Goal: Task Accomplishment & Management: Use online tool/utility

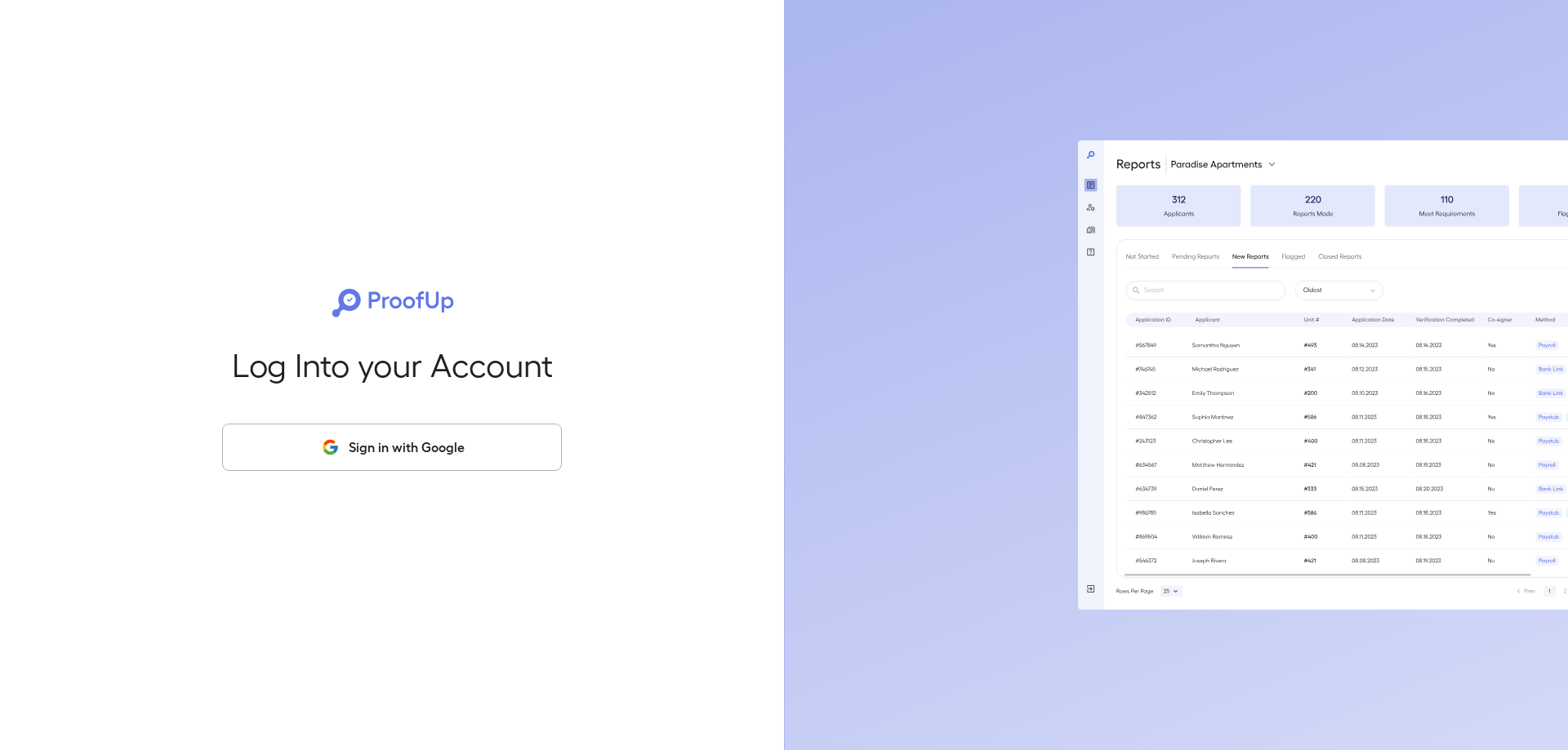
click at [377, 466] on button "Sign in with Google" at bounding box center [392, 447] width 340 height 47
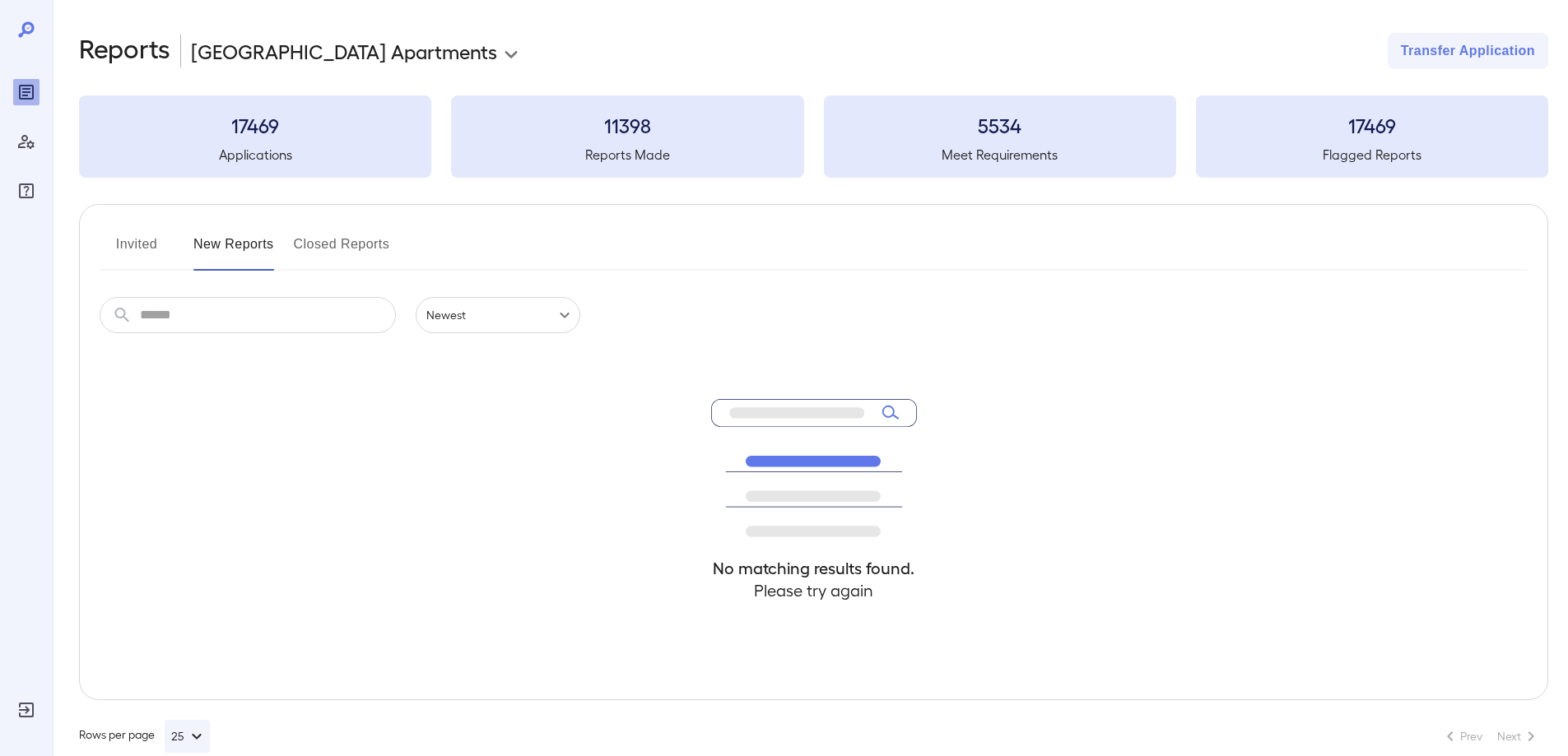
click at [125, 246] on button "Invited" at bounding box center [136, 251] width 74 height 40
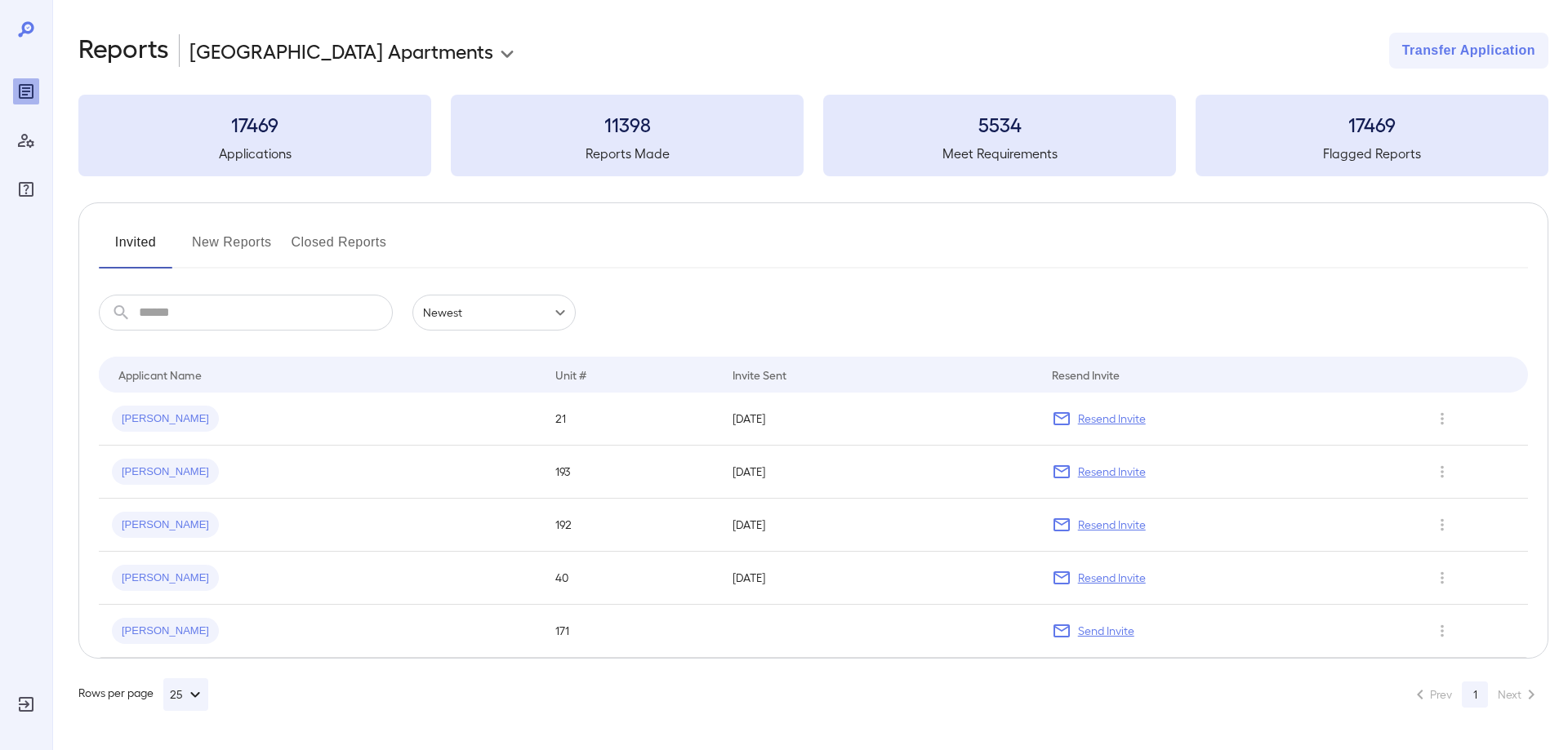
click at [234, 237] on button "New Reports" at bounding box center [231, 249] width 80 height 39
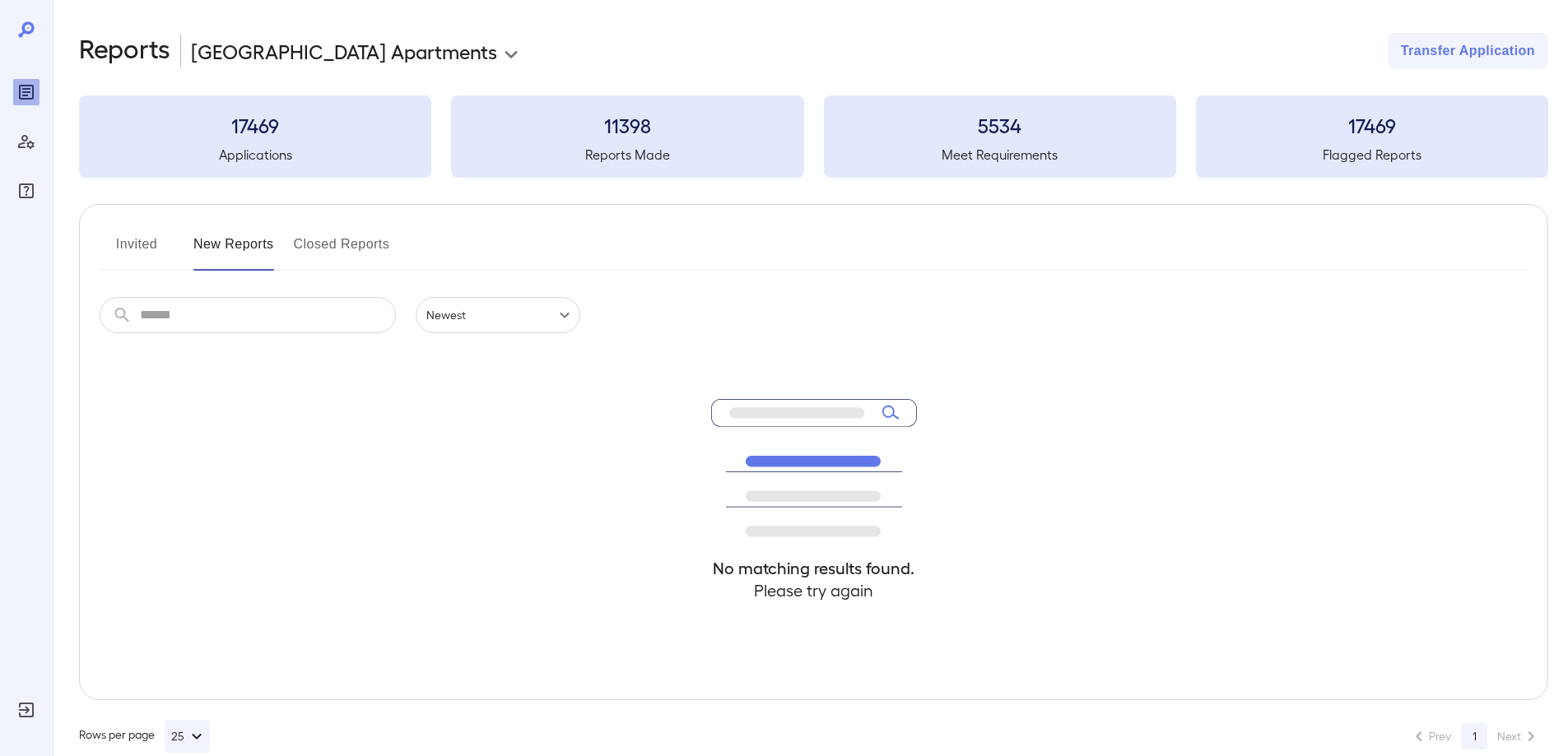
drag, startPoint x: 325, startPoint y: 313, endPoint x: 309, endPoint y: 314, distance: 16.0
click at [314, 314] on input "text" at bounding box center [268, 315] width 256 height 36
type input "*******"
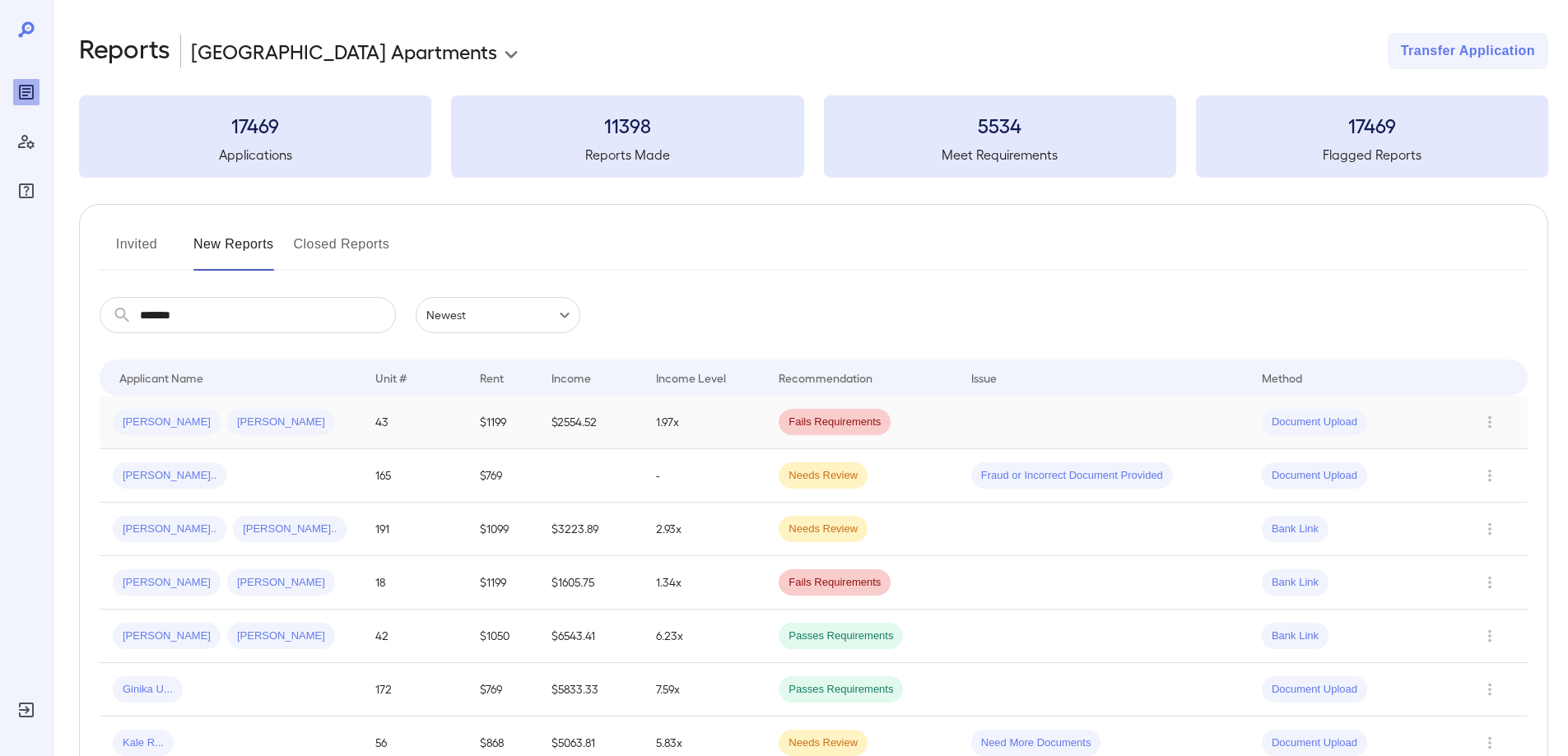
click at [450, 421] on td "43" at bounding box center [415, 422] width 105 height 53
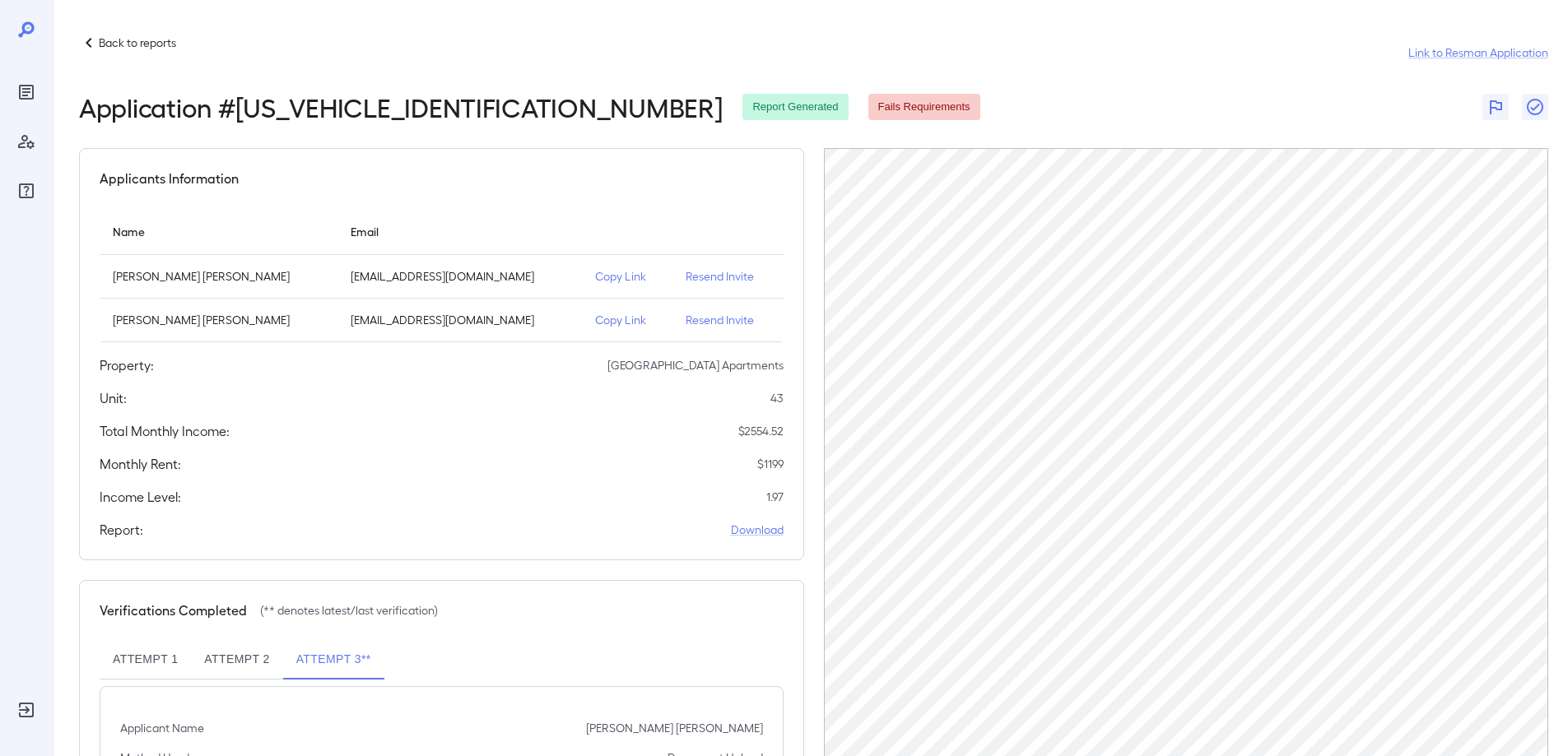
click at [95, 51] on icon at bounding box center [89, 42] width 20 height 20
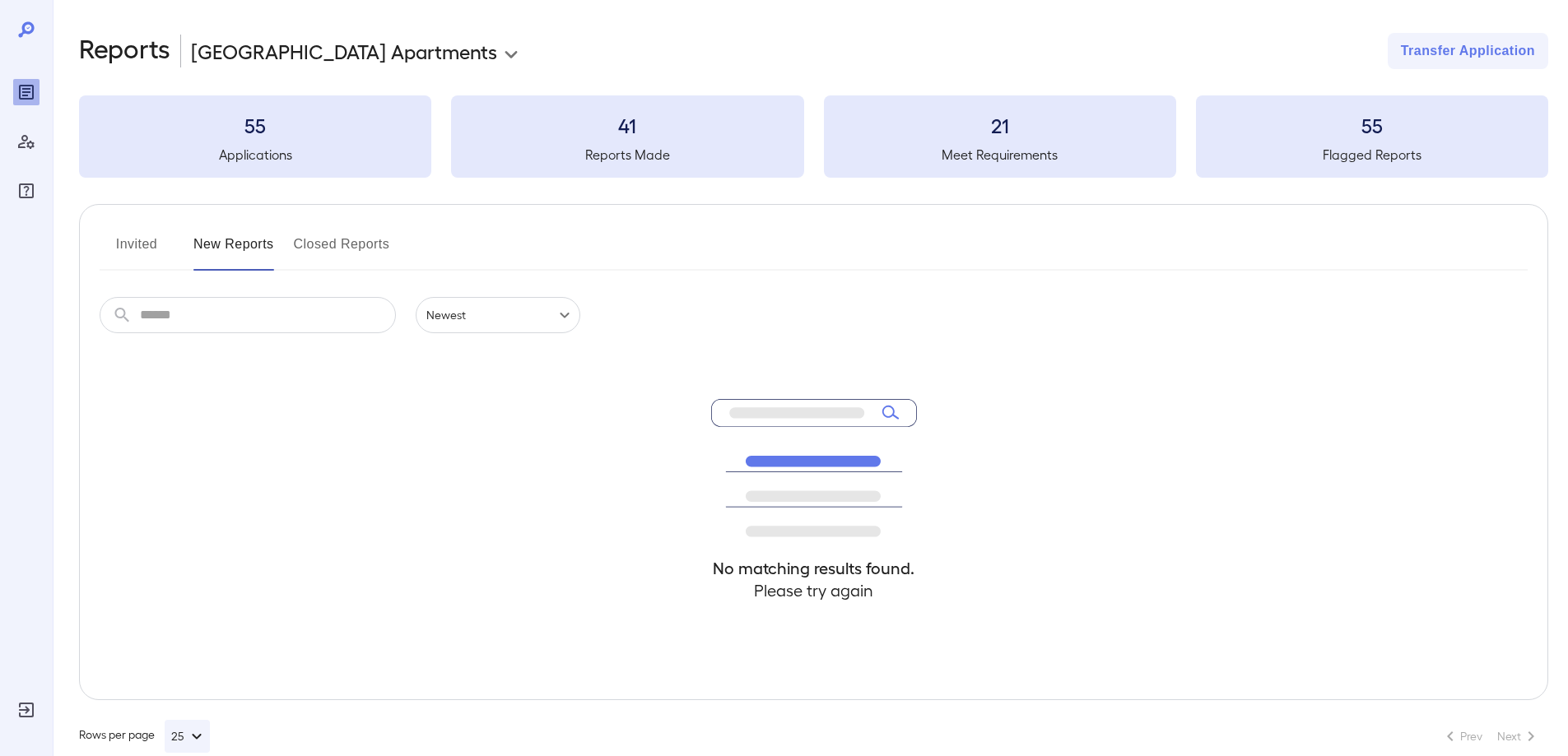
click at [241, 334] on div "No matching results found. Please try again" at bounding box center [813, 516] width 1429 height 366
click at [239, 320] on input "text" at bounding box center [268, 315] width 256 height 36
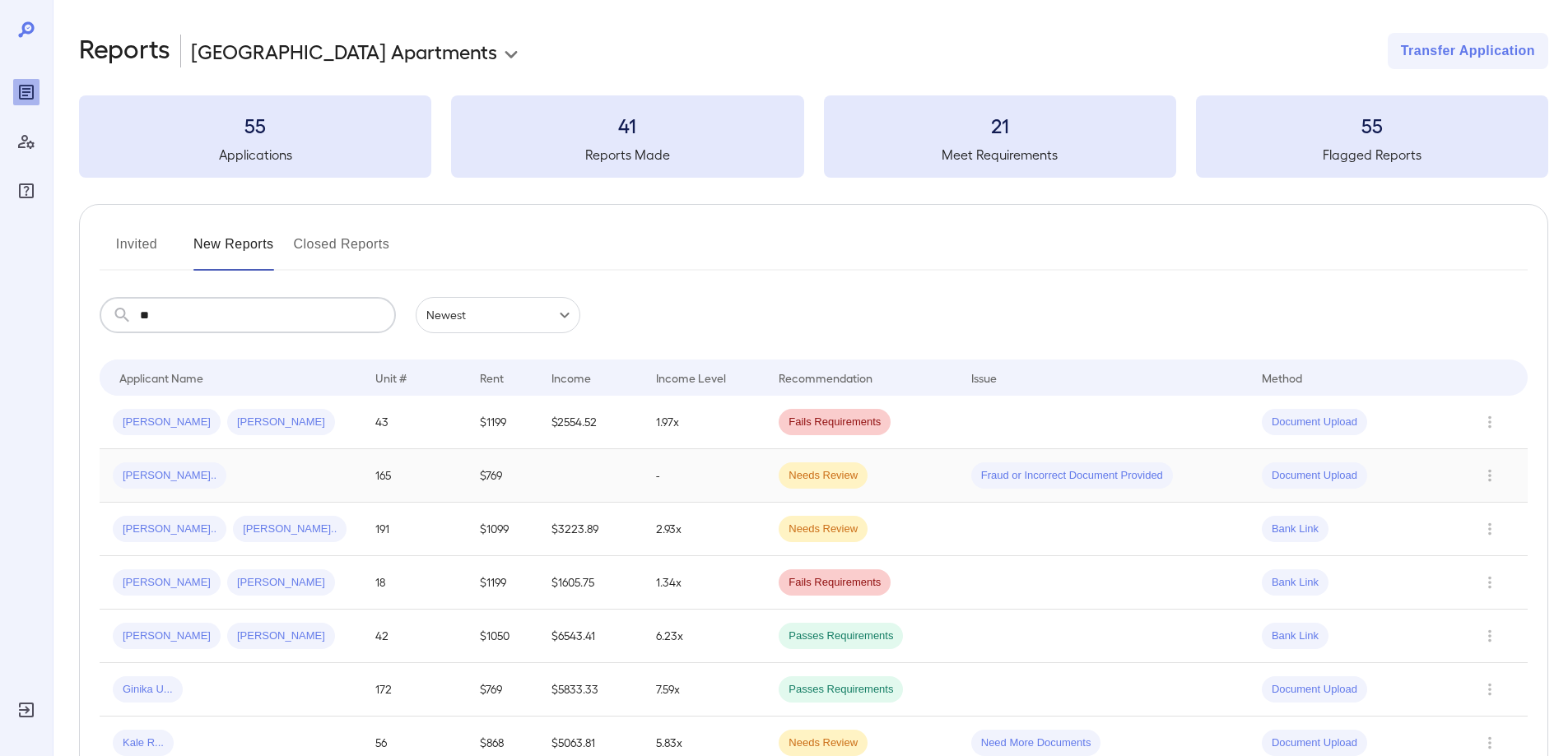
type input "**"
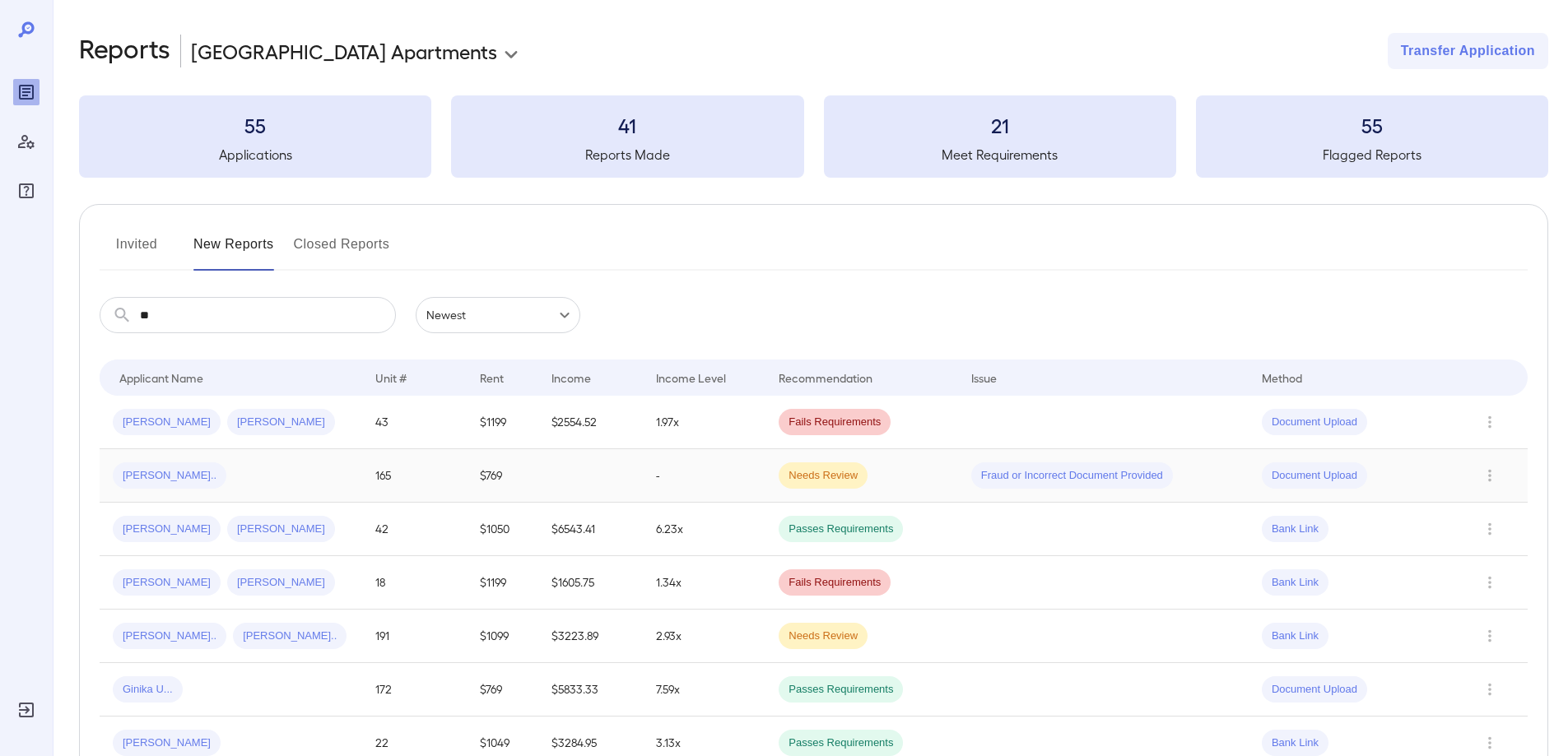
click at [291, 481] on div "[PERSON_NAME].." at bounding box center [230, 475] width 236 height 26
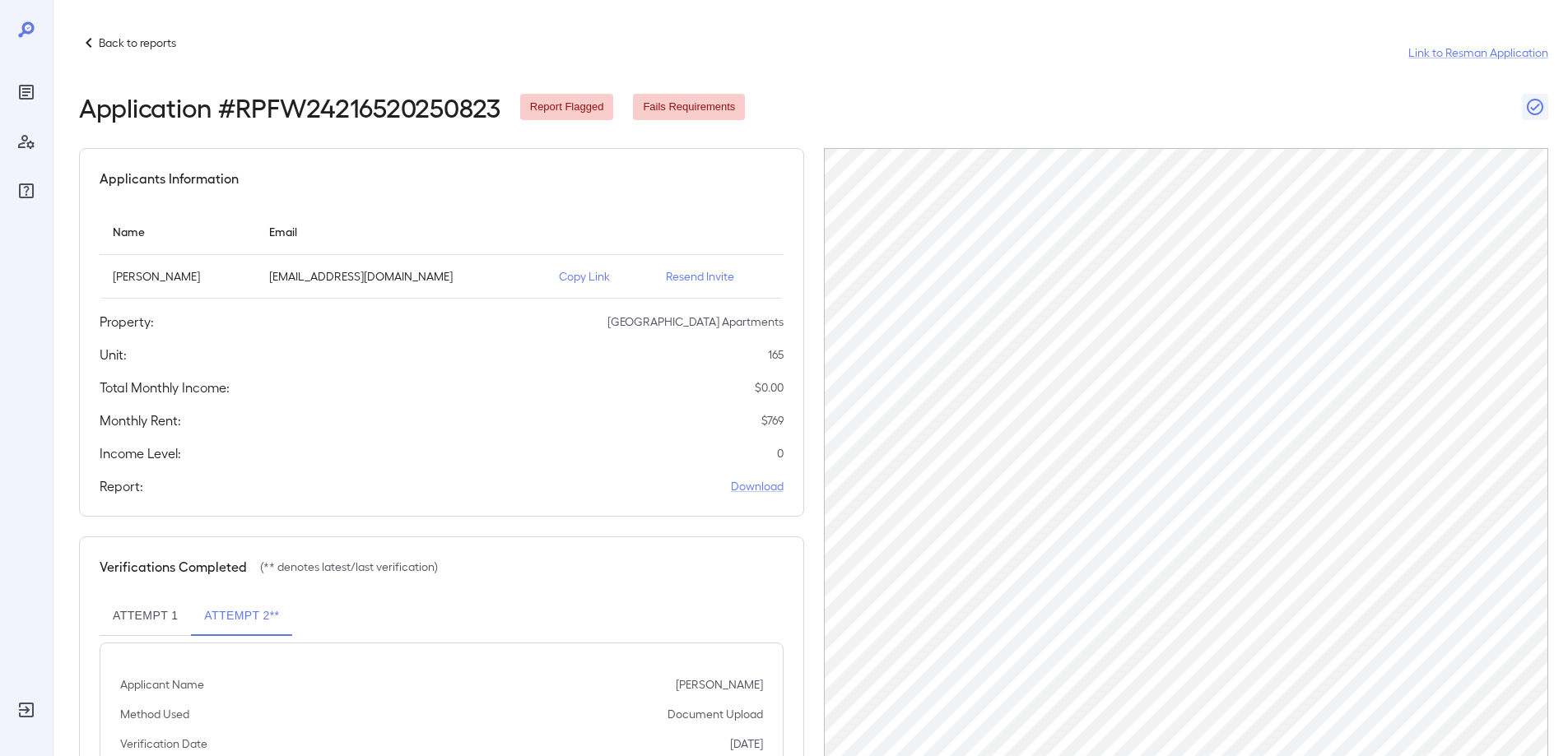
click at [593, 284] on p "Copy Link" at bounding box center [599, 276] width 80 height 16
click at [100, 35] on p "Back to reports" at bounding box center [137, 42] width 78 height 16
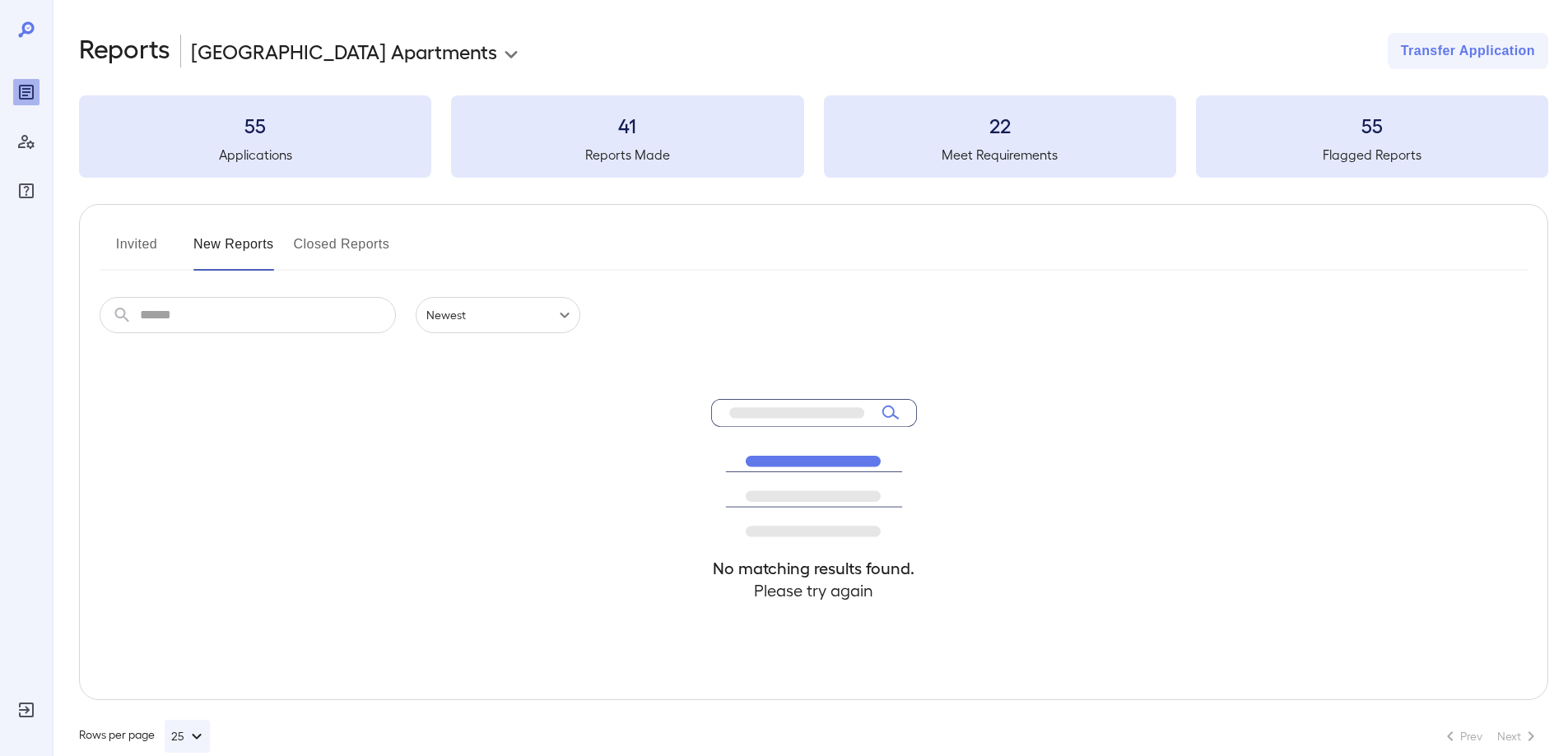
drag, startPoint x: 133, startPoint y: 247, endPoint x: 210, endPoint y: 255, distance: 77.4
click at [132, 246] on button "Invited" at bounding box center [136, 251] width 74 height 40
click at [243, 255] on button "New Reports" at bounding box center [233, 251] width 80 height 40
click at [262, 314] on input "text" at bounding box center [268, 315] width 256 height 36
type input "*"
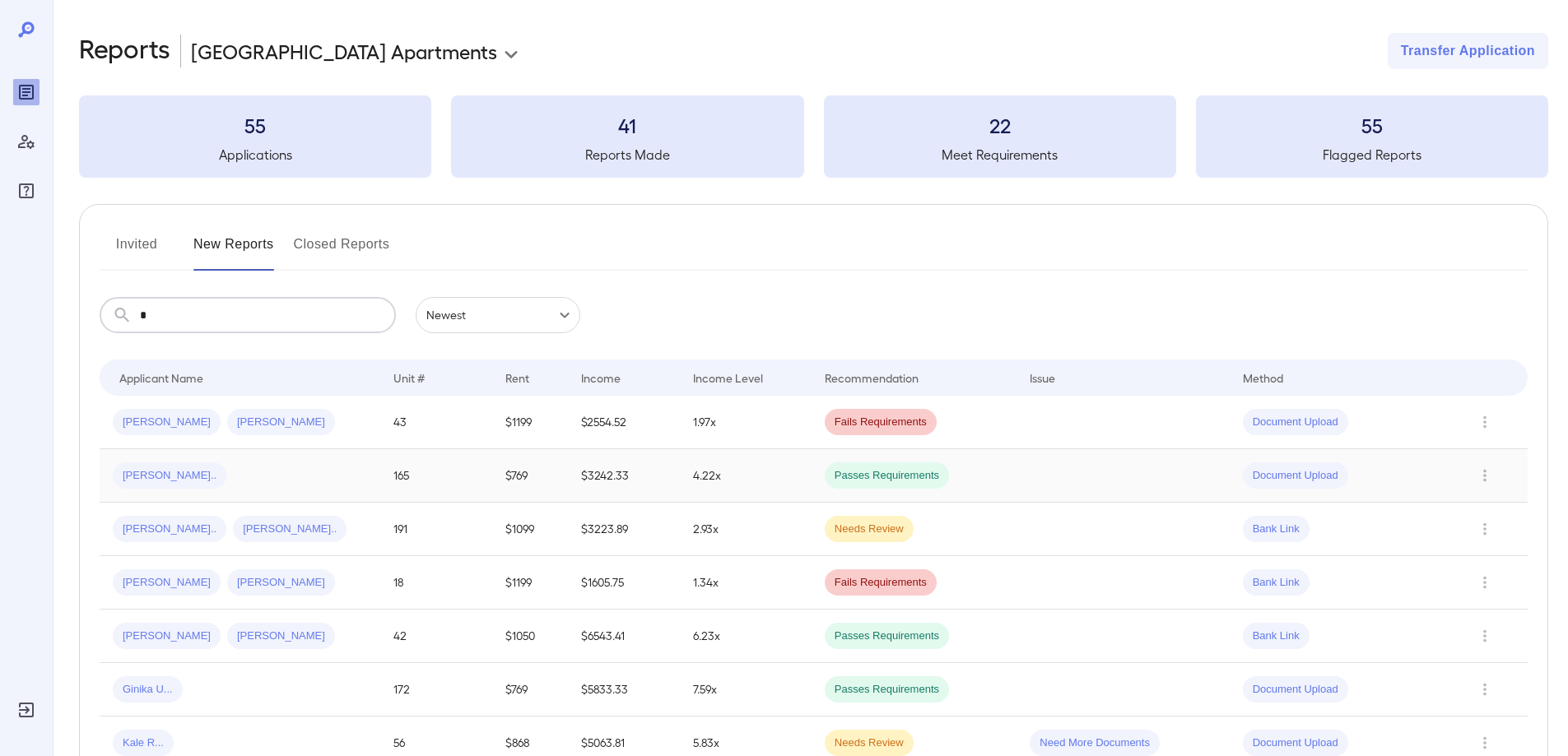
click at [525, 474] on td "$769" at bounding box center [530, 475] width 77 height 53
